Goal: Information Seeking & Learning: Learn about a topic

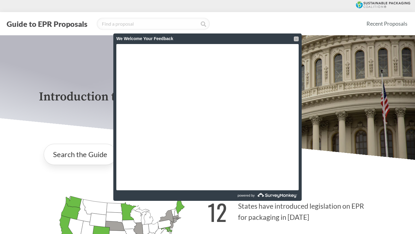
click at [298, 38] on div at bounding box center [296, 38] width 5 height 5
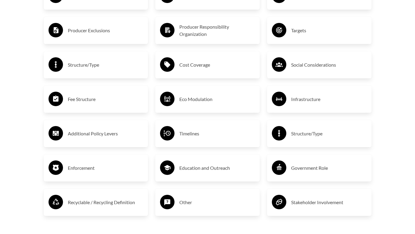
scroll to position [1028, 0]
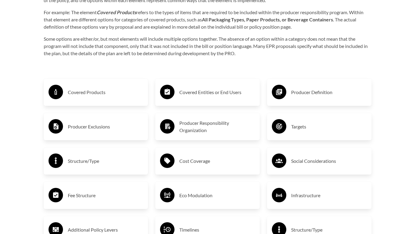
scroll to position [937, 0]
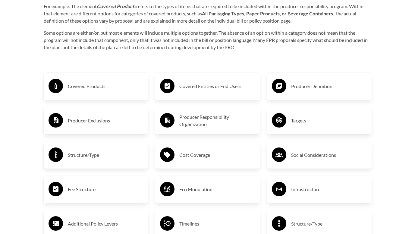
click at [74, 87] on h3 "Covered Products" at bounding box center [106, 86] width 76 height 10
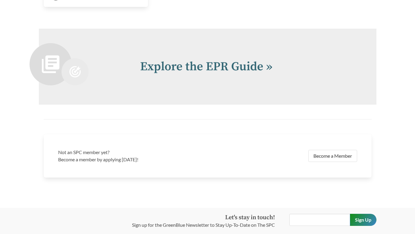
scroll to position [1315, 0]
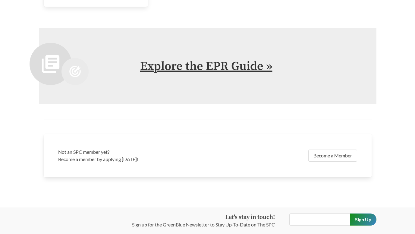
click at [219, 71] on link "Explore the EPR Guide »" at bounding box center [206, 66] width 132 height 15
